Goal: Find contact information: Obtain details needed to contact an individual or organization

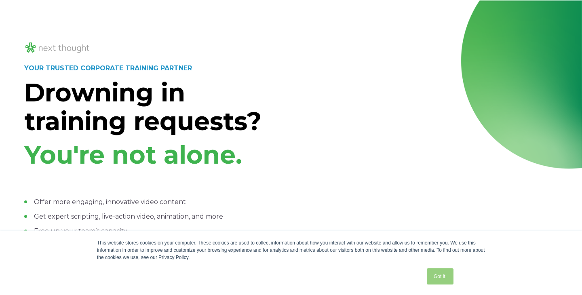
click at [449, 273] on link "Got it." at bounding box center [440, 277] width 27 height 16
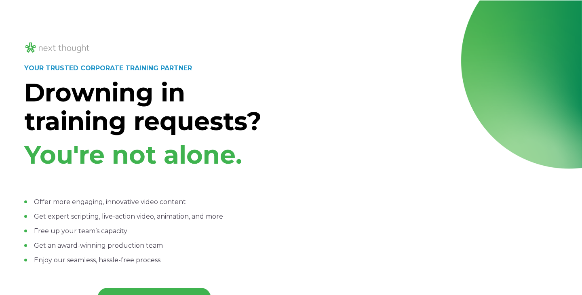
click at [352, 235] on div at bounding box center [428, 126] width 260 height 385
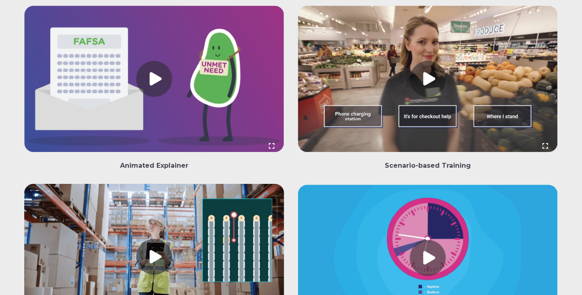
scroll to position [1986, 0]
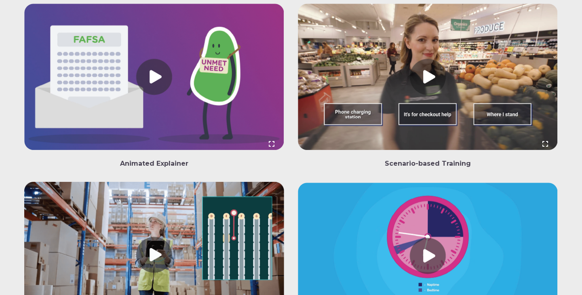
click at [572, 182] on div "Corporate Training Animated Explainer Onboarding Scenario-based Training Wareho…" at bounding box center [291, 209] width 582 height 772
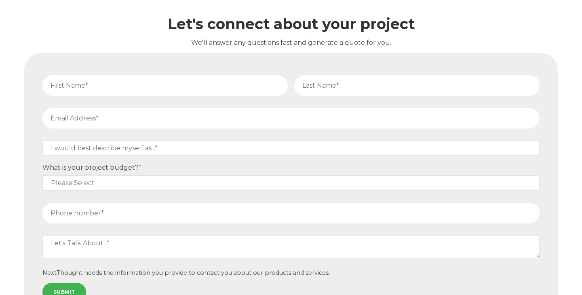
scroll to position [3445, 0]
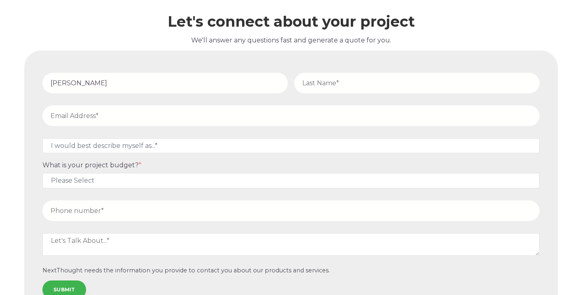
type input "Michael James"
type input "Lorin"
type input "michaeljameslorinvo@gmail.com"
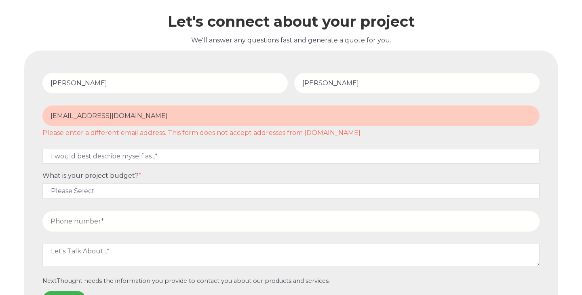
click at [217, 108] on input "michaeljameslorinvo@gmail.com" at bounding box center [290, 116] width 497 height 21
click at [218, 107] on input "michaeljameslorinvo@gmail.com" at bounding box center [290, 116] width 497 height 21
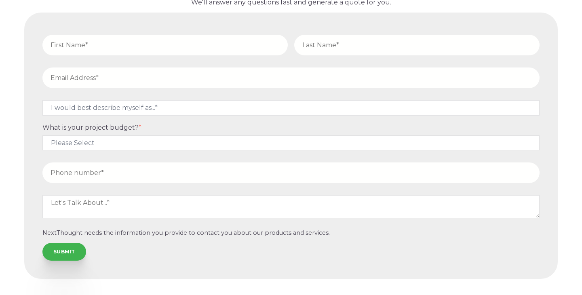
scroll to position [3500, 0]
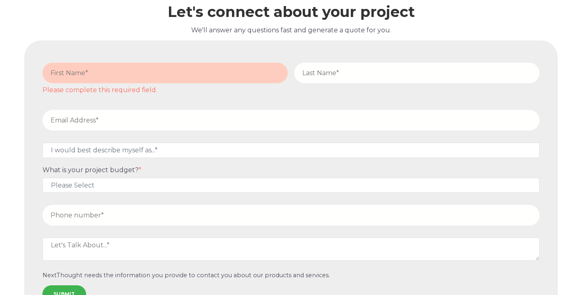
click at [566, 55] on div "Let's connect about your project We'll answer any questions fast and generate a…" at bounding box center [291, 155] width 582 height 414
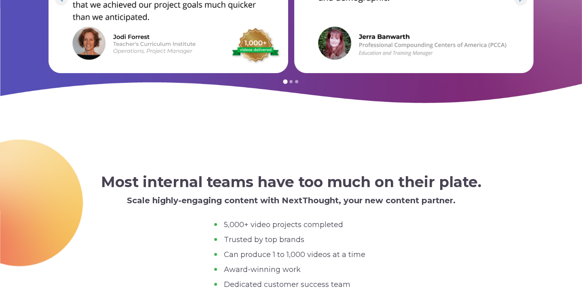
scroll to position [2787, 0]
